Goal: Information Seeking & Learning: Find specific fact

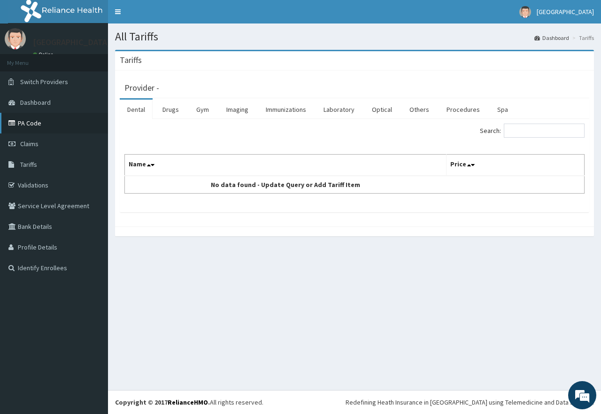
click at [49, 125] on link "PA Code" at bounding box center [54, 123] width 108 height 21
click at [462, 110] on link "Procedures" at bounding box center [463, 110] width 48 height 20
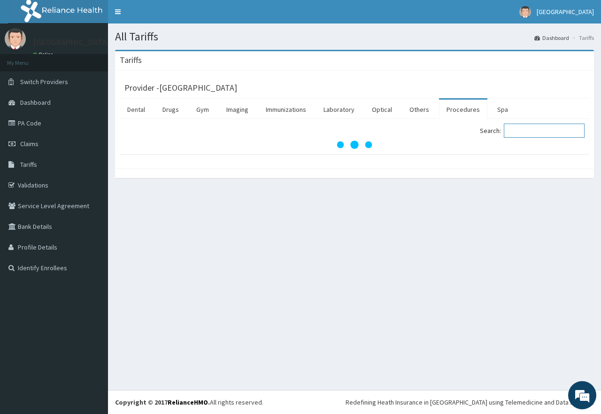
click at [528, 132] on input "Search:" at bounding box center [544, 130] width 81 height 14
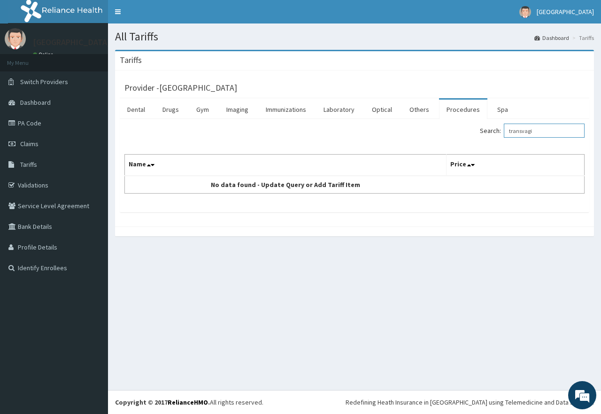
drag, startPoint x: 543, startPoint y: 131, endPoint x: 501, endPoint y: 134, distance: 42.4
click at [501, 134] on label "Search: transvagi" at bounding box center [532, 130] width 105 height 14
drag, startPoint x: 527, startPoint y: 134, endPoint x: 513, endPoint y: 135, distance: 13.7
click at [513, 135] on input "tvs" at bounding box center [544, 130] width 81 height 14
type input "hormonal"
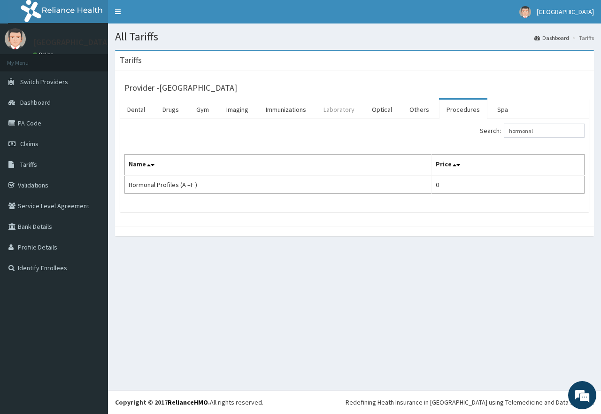
click at [348, 109] on link "Laboratory" at bounding box center [339, 110] width 46 height 20
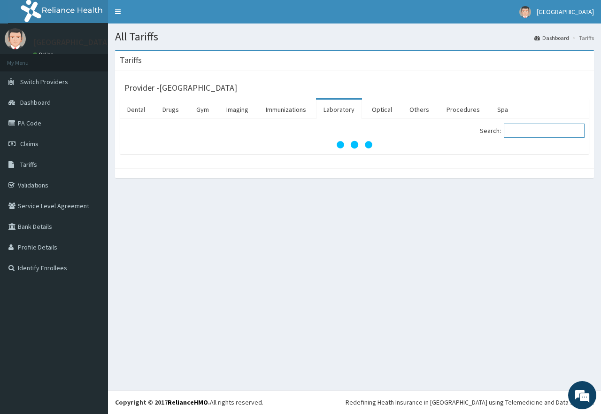
click at [521, 129] on input "Search:" at bounding box center [544, 130] width 81 height 14
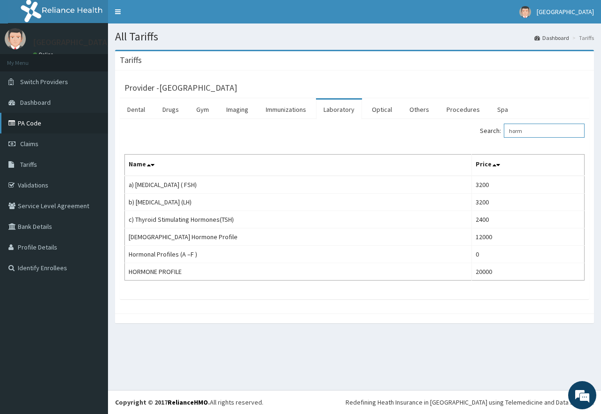
type input "horm"
click at [57, 125] on link "PA Code" at bounding box center [54, 123] width 108 height 21
